Goal: Task Accomplishment & Management: Complete application form

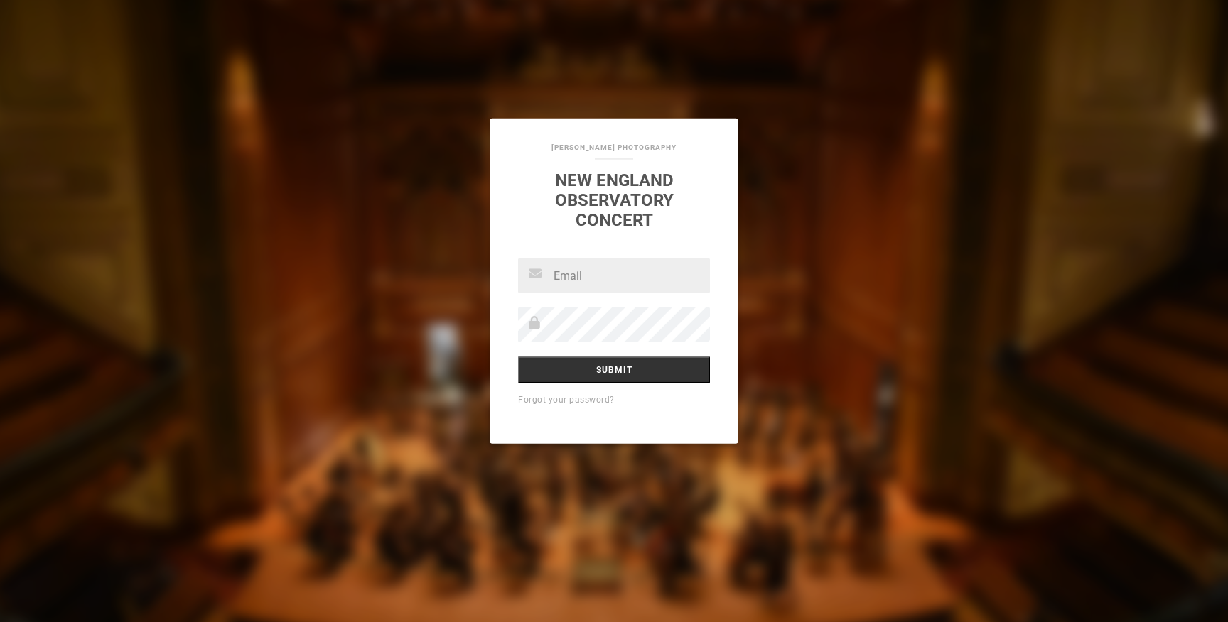
click at [602, 284] on input "text" at bounding box center [614, 276] width 192 height 35
click at [588, 265] on input "text" at bounding box center [614, 276] width 192 height 35
click at [566, 274] on input "text" at bounding box center [614, 276] width 192 height 35
click at [583, 269] on input "text" at bounding box center [614, 276] width 192 height 35
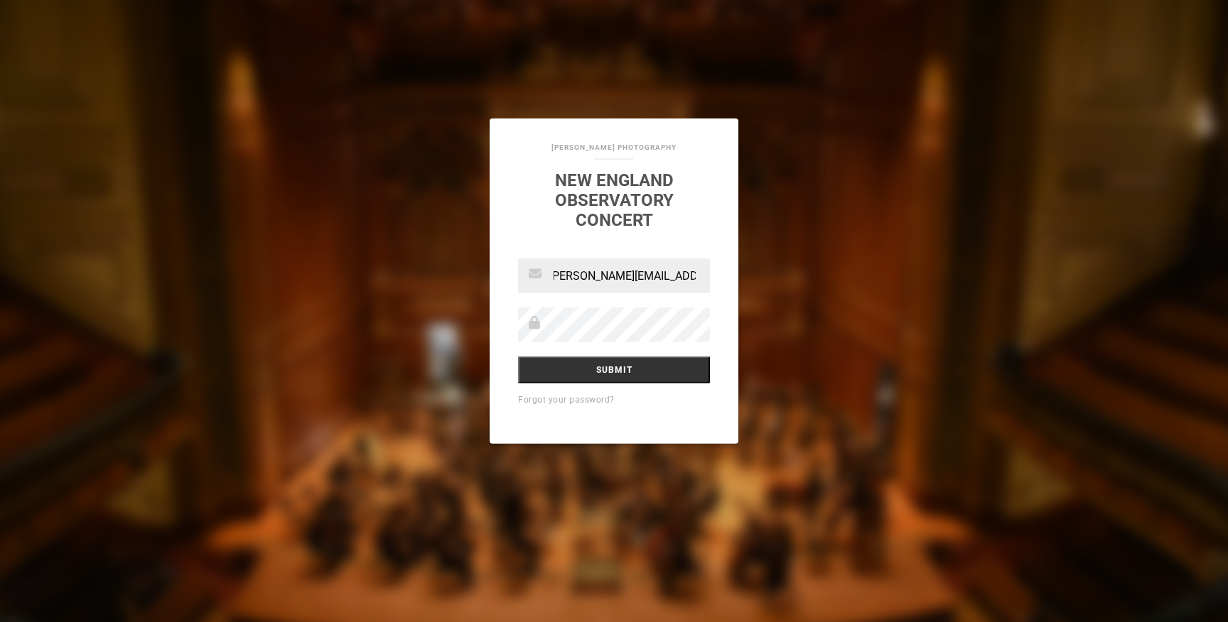
type input "[PERSON_NAME][EMAIL_ADDRESS][PERSON_NAME][DOMAIN_NAME]"
click at [518, 357] on input "Submit" at bounding box center [614, 370] width 192 height 27
